Goal: Task Accomplishment & Management: Use online tool/utility

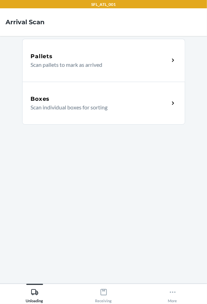
click at [67, 116] on div "Boxes Scan individual boxes for sorting" at bounding box center [103, 103] width 163 height 43
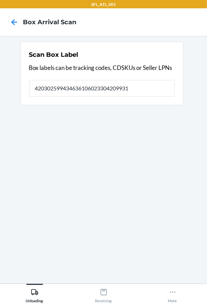
type input "420302599434636106023304209931"
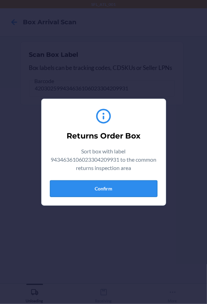
click at [87, 188] on button "Confirm" at bounding box center [103, 188] width 107 height 17
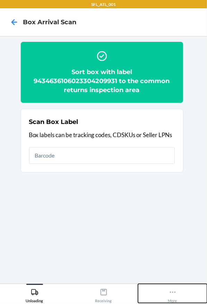
drag, startPoint x: 172, startPoint y: 294, endPoint x: 202, endPoint y: 253, distance: 51.0
click at [172, 294] on icon at bounding box center [172, 292] width 8 height 8
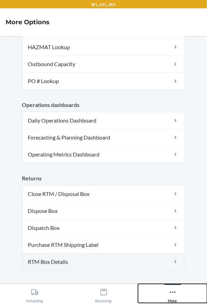
scroll to position [197, 0]
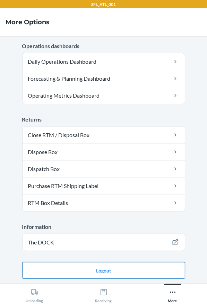
click at [121, 267] on button "Logout" at bounding box center [103, 270] width 163 height 17
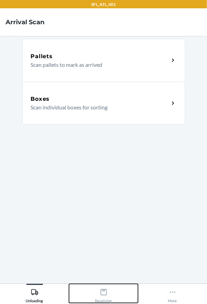
click at [103, 292] on icon at bounding box center [104, 292] width 8 height 8
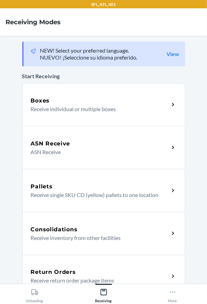
click at [64, 265] on div "Return Orders Receive return order package items" at bounding box center [103, 276] width 163 height 43
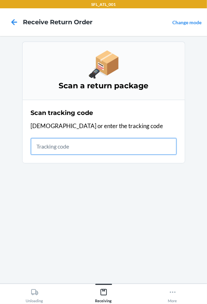
click at [43, 147] on input "text" at bounding box center [103, 146] width 145 height 17
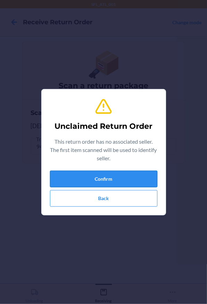
drag, startPoint x: 69, startPoint y: 172, endPoint x: 73, endPoint y: 173, distance: 3.8
click at [70, 172] on button "Confirm" at bounding box center [103, 179] width 107 height 17
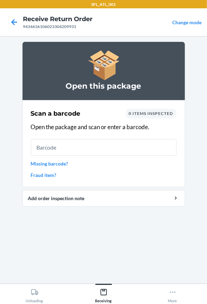
click at [36, 162] on link "Missing barcode?" at bounding box center [103, 163] width 145 height 7
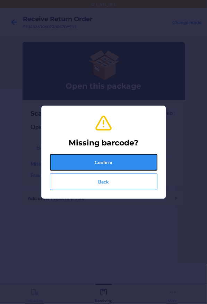
click at [77, 162] on button "Confirm" at bounding box center [103, 162] width 107 height 17
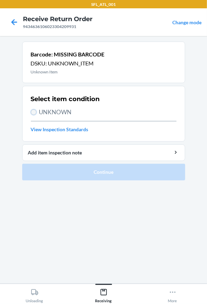
click at [34, 110] on input "UNKNOWN" at bounding box center [34, 112] width 6 height 6
radio input "true"
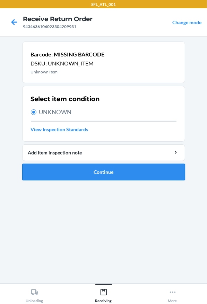
click at [98, 172] on button "Continue" at bounding box center [103, 172] width 163 height 17
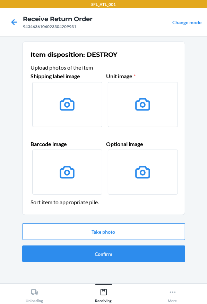
click at [60, 116] on label at bounding box center [67, 104] width 70 height 45
click at [0, 0] on input "file" at bounding box center [0, 0] width 0 height 0
click at [95, 234] on button "Take photo" at bounding box center [103, 231] width 163 height 17
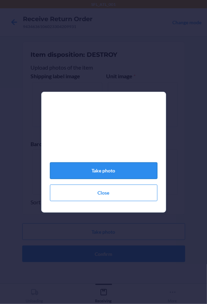
click at [103, 173] on button "Take photo" at bounding box center [103, 170] width 107 height 17
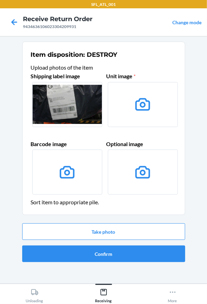
click at [150, 115] on label at bounding box center [143, 104] width 70 height 45
click at [0, 0] on input "file" at bounding box center [0, 0] width 0 height 0
click at [72, 234] on button "Take photo" at bounding box center [103, 231] width 163 height 17
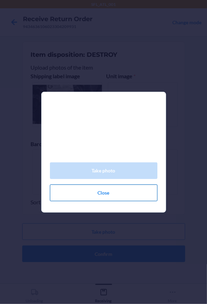
click at [90, 201] on button "Close" at bounding box center [103, 192] width 107 height 17
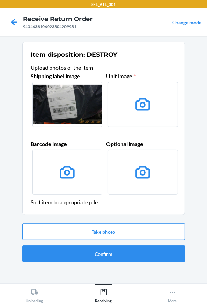
click at [87, 173] on label at bounding box center [67, 171] width 70 height 45
click at [0, 0] on input "file" at bounding box center [0, 0] width 0 height 0
click at [153, 122] on label at bounding box center [143, 104] width 70 height 45
click at [0, 0] on input "file" at bounding box center [0, 0] width 0 height 0
click at [123, 230] on button "Take photo" at bounding box center [103, 231] width 163 height 17
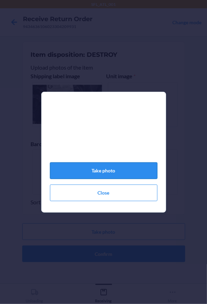
click at [58, 176] on button "Take photo" at bounding box center [103, 170] width 107 height 17
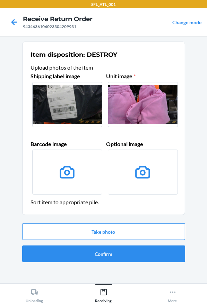
click at [81, 167] on label at bounding box center [67, 171] width 70 height 45
click at [0, 0] on input "file" at bounding box center [0, 0] width 0 height 0
click at [115, 232] on button "Take photo" at bounding box center [103, 231] width 163 height 17
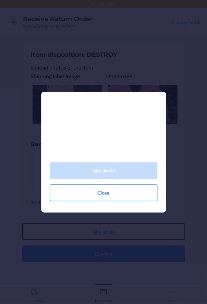
click at [22, 223] on button "Take photo" at bounding box center [103, 231] width 163 height 17
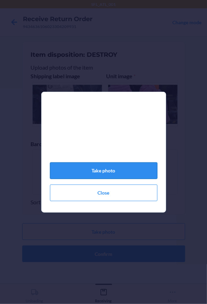
click at [121, 177] on button "Take photo" at bounding box center [103, 170] width 107 height 17
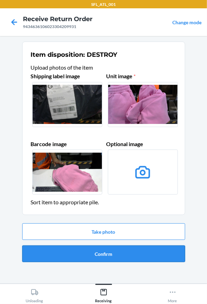
click at [104, 256] on button "Confirm" at bounding box center [103, 253] width 163 height 17
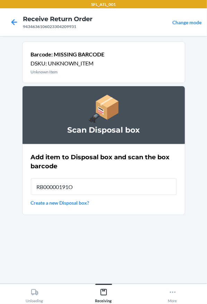
type input "RB00000191O"
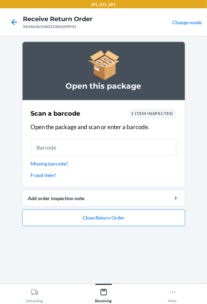
click at [61, 163] on link "Missing barcode?" at bounding box center [103, 163] width 145 height 7
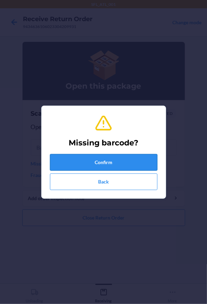
click at [79, 158] on button "Confirm" at bounding box center [103, 162] width 107 height 17
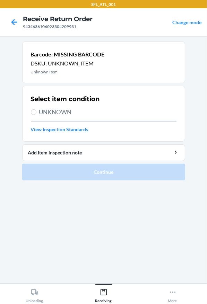
click at [34, 115] on label "UNKNOWN" at bounding box center [103, 112] width 145 height 9
click at [34, 115] on input "UNKNOWN" at bounding box center [34, 112] width 6 height 6
radio input "true"
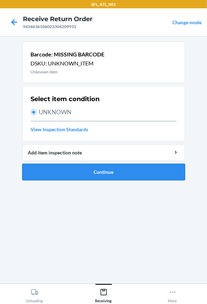
click at [109, 168] on button "Continue" at bounding box center [103, 172] width 163 height 17
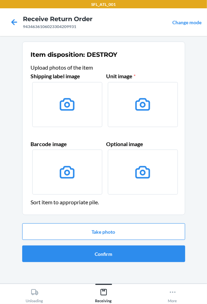
drag, startPoint x: 63, startPoint y: 112, endPoint x: 63, endPoint y: 107, distance: 4.8
click at [63, 108] on icon at bounding box center [67, 104] width 18 height 18
click at [0, 0] on input "file" at bounding box center [0, 0] width 0 height 0
click at [128, 230] on button "Take photo" at bounding box center [103, 231] width 163 height 17
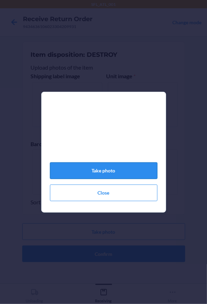
click at [96, 173] on button "Take photo" at bounding box center [103, 170] width 107 height 17
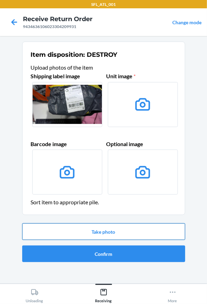
click at [90, 233] on button "Take photo" at bounding box center [103, 231] width 163 height 17
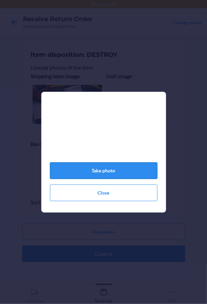
click at [95, 172] on button "Take photo" at bounding box center [103, 170] width 107 height 17
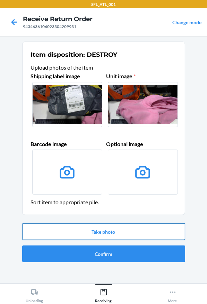
click at [73, 227] on button "Take photo" at bounding box center [103, 231] width 163 height 17
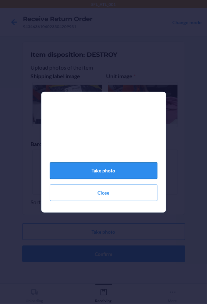
click at [69, 177] on button "Take photo" at bounding box center [103, 170] width 107 height 17
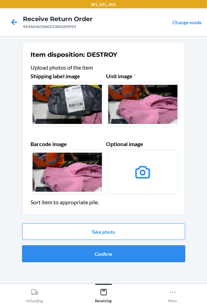
click at [86, 250] on button "Confirm" at bounding box center [103, 253] width 163 height 17
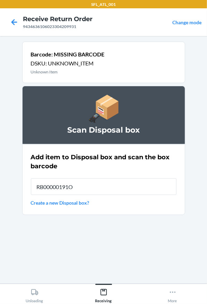
type input "RB00000191O"
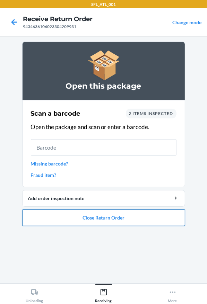
click at [103, 221] on button "Close Return Order" at bounding box center [103, 217] width 163 height 17
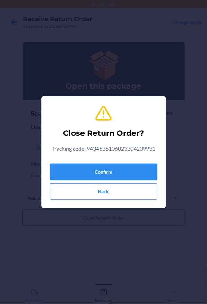
click at [100, 173] on button "Confirm" at bounding box center [103, 172] width 107 height 17
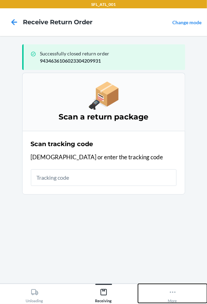
click at [167, 289] on button "More" at bounding box center [172, 293] width 69 height 19
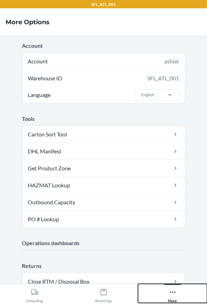
scroll to position [146, 0]
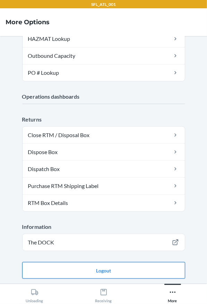
click at [86, 265] on button "Logout" at bounding box center [103, 270] width 163 height 17
